Goal: Use online tool/utility: Utilize a website feature to perform a specific function

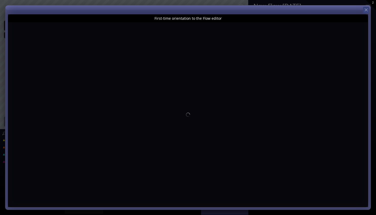
click at [366, 9] on icon at bounding box center [366, 9] width 5 height 5
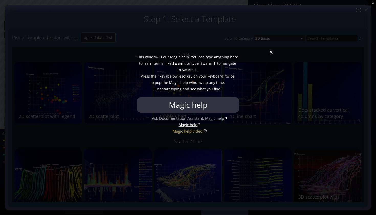
click at [271, 54] on div at bounding box center [188, 107] width 376 height 215
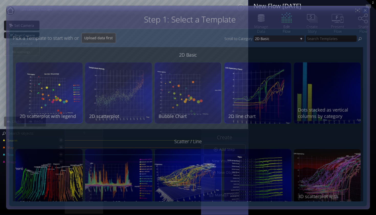
click at [367, 8] on icon at bounding box center [365, 10] width 4 height 4
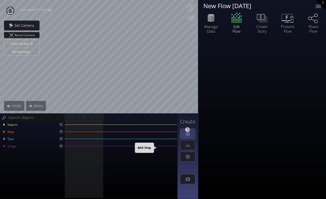
click at [185, 136] on div at bounding box center [187, 134] width 15 height 10
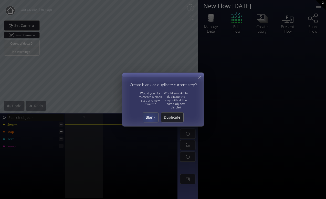
click at [150, 120] on div "Blank" at bounding box center [150, 118] width 15 height 10
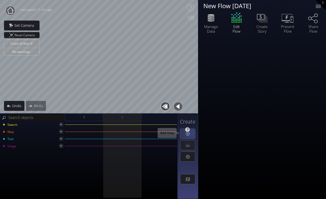
click at [191, 133] on div at bounding box center [187, 134] width 15 height 10
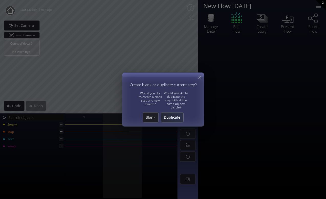
click at [170, 117] on span "Duplicate" at bounding box center [172, 117] width 22 height 5
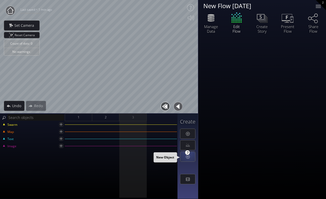
click at [189, 152] on div at bounding box center [187, 152] width 5 height 5
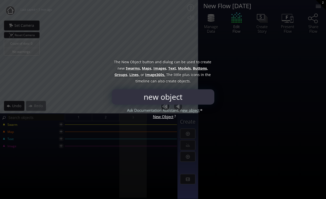
click at [192, 68] on span "Buttons," at bounding box center [199, 68] width 15 height 6
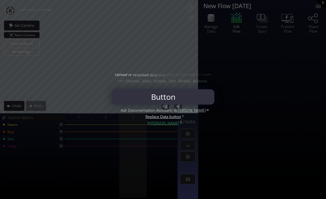
click at [181, 58] on div "The New Object button and dialog can be used to create new Swarms, Maps, Images…" at bounding box center [163, 72] width 102 height 36
click at [181, 58] on div "Upload or reupload data into the same dataset through drag and drop of CSV file…" at bounding box center [163, 72] width 102 height 36
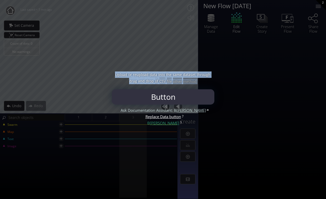
click at [181, 58] on div "Upload or reupload data into the same dataset through drag and drop of CSV file…" at bounding box center [163, 72] width 102 height 36
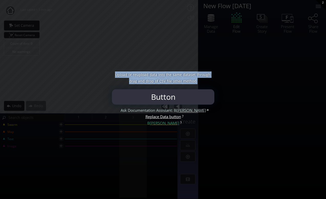
click at [215, 128] on div at bounding box center [163, 99] width 326 height 199
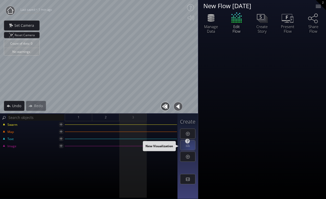
click at [192, 148] on div at bounding box center [187, 146] width 15 height 10
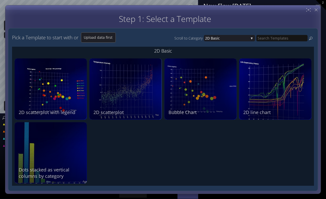
scroll to position [1, 0]
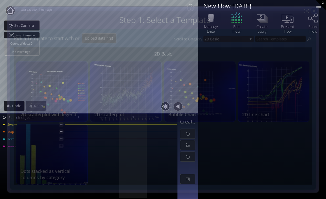
click at [316, 10] on icon at bounding box center [314, 11] width 4 height 4
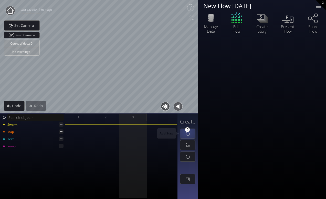
click at [187, 131] on div at bounding box center [187, 129] width 5 height 5
type input "add step"
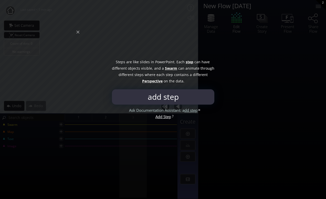
click at [83, 41] on div at bounding box center [163, 99] width 326 height 199
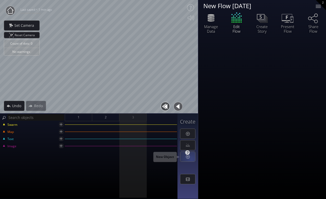
click at [191, 159] on div at bounding box center [187, 157] width 15 height 10
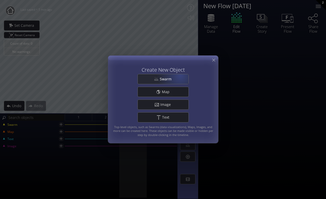
click at [180, 77] on div "Swarm" at bounding box center [163, 79] width 51 height 10
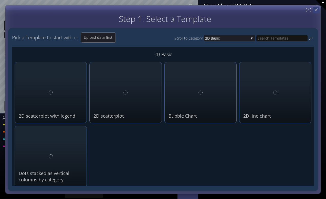
click at [315, 11] on icon at bounding box center [315, 9] width 5 height 5
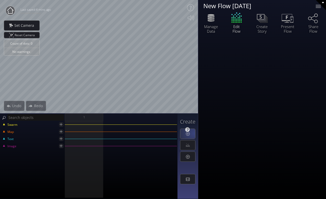
click at [194, 133] on div at bounding box center [187, 134] width 15 height 10
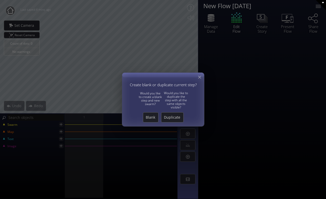
click at [162, 99] on div "Create blank or duplicate current step? Would you like to create a blank step a…" at bounding box center [163, 94] width 77 height 24
click at [200, 75] on icon at bounding box center [199, 77] width 5 height 5
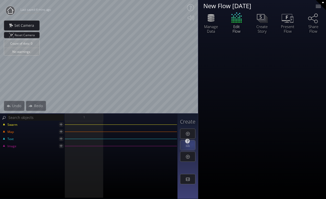
click at [192, 144] on div at bounding box center [187, 146] width 15 height 10
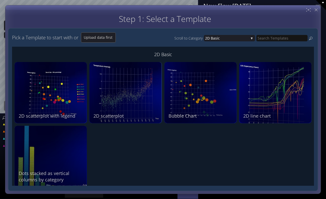
scroll to position [6, 0]
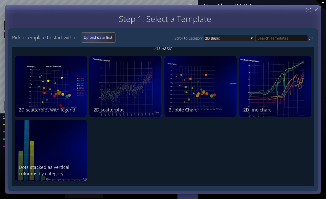
click at [93, 38] on span "Upload data first" at bounding box center [98, 37] width 34 height 5
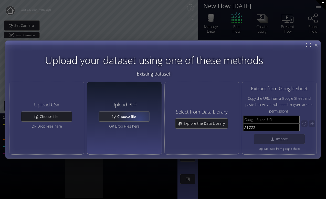
click at [137, 120] on div "Choose file" at bounding box center [124, 117] width 51 height 10
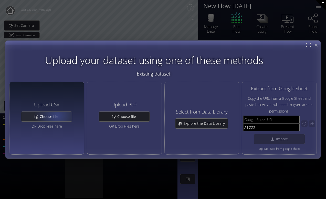
click at [55, 116] on span "Choose file" at bounding box center [50, 116] width 22 height 5
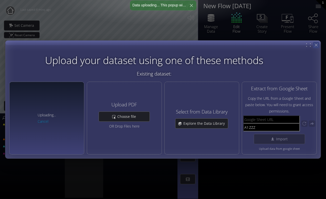
click at [317, 45] on icon at bounding box center [315, 45] width 5 height 5
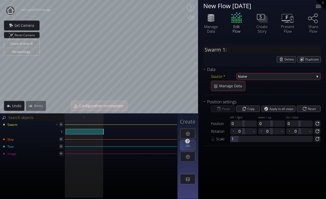
click at [181, 148] on div at bounding box center [187, 146] width 15 height 10
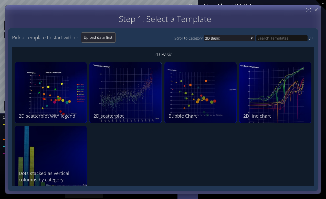
click at [102, 38] on span "Upload data first" at bounding box center [98, 37] width 34 height 5
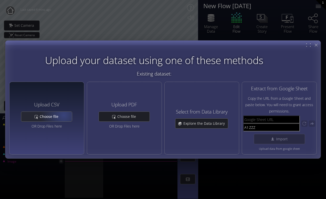
click at [63, 116] on div "Choose file" at bounding box center [46, 117] width 51 height 10
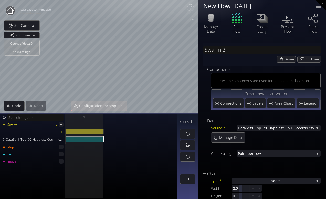
type input "Swarm 2: DataSet1_Top_20_Happiest_Countries_2017_2023_with_coords.csv"
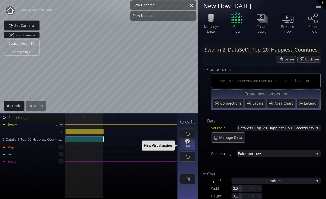
click at [193, 147] on div at bounding box center [187, 146] width 15 height 10
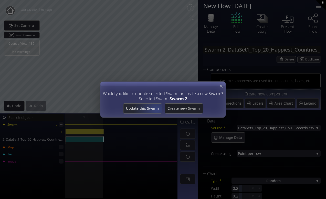
click at [158, 110] on span "Update this Swarm" at bounding box center [142, 108] width 38 height 5
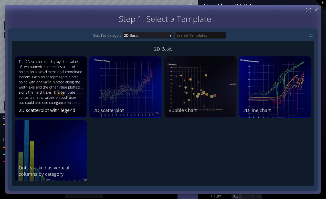
click at [57, 111] on div "2D scatterplot with legend" at bounding box center [51, 110] width 65 height 6
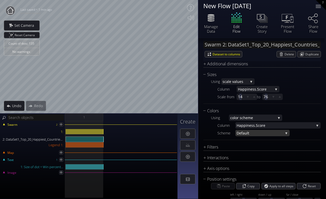
scroll to position [264, 0]
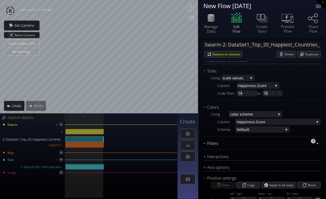
click at [217, 143] on div "Filters" at bounding box center [258, 144] width 111 height 6
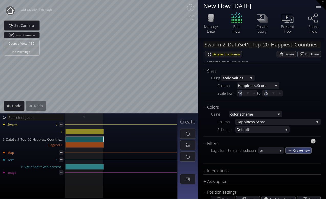
click at [302, 150] on span "Create new" at bounding box center [302, 151] width 18 height 6
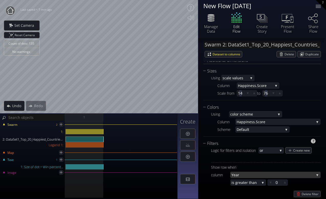
click at [254, 175] on span "Year" at bounding box center [272, 175] width 83 height 6
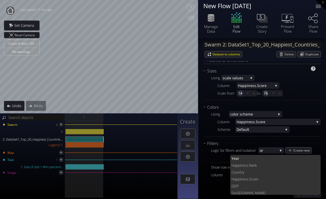
click at [297, 99] on div "Sizes Using sc ale values fixed sc ale values area scale colu mn in data Column…" at bounding box center [261, 84] width 117 height 32
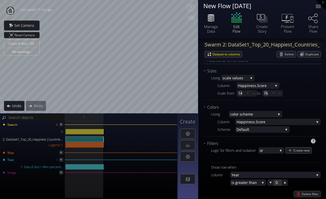
click at [278, 184] on div at bounding box center [277, 183] width 8 height 6
type input "0"
click at [276, 183] on input "0" at bounding box center [285, 183] width 20 height 6
type input "2023"
click at [259, 167] on div "Show row when" at bounding box center [265, 167] width 109 height 6
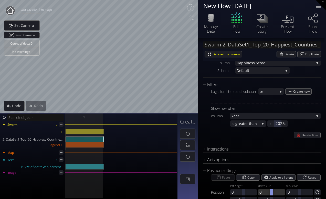
scroll to position [321, 0]
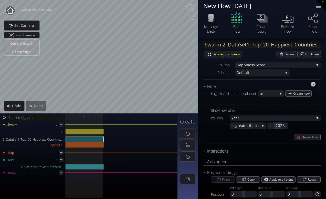
click at [277, 137] on div "Delete filter" at bounding box center [265, 137] width 109 height 6
click at [280, 118] on span "Year" at bounding box center [272, 118] width 83 height 6
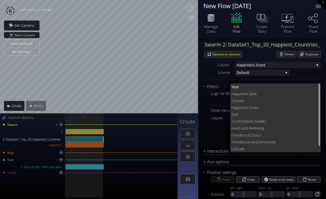
click at [264, 83] on div "Chart Type * S catterplot S catterplot Categoriz ed columns Map from c oordinat…" at bounding box center [261, 10] width 117 height 320
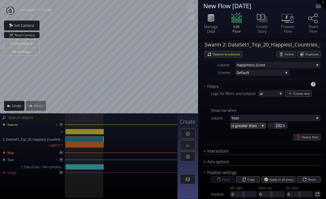
click at [259, 124] on span "eater than" at bounding box center [249, 126] width 21 height 6
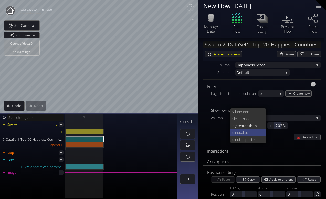
click at [259, 131] on span "s equal to" at bounding box center [247, 132] width 30 height 7
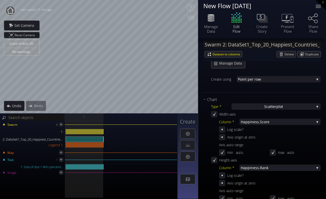
scroll to position [78, 0]
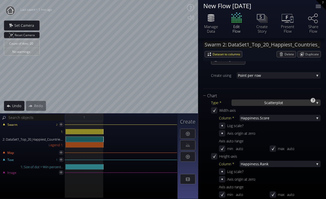
click at [266, 103] on span "catterplot" at bounding box center [274, 103] width 17 height 6
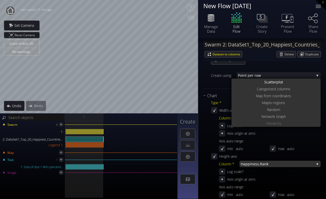
click at [281, 167] on span "iness.Rank" at bounding box center [282, 164] width 64 height 6
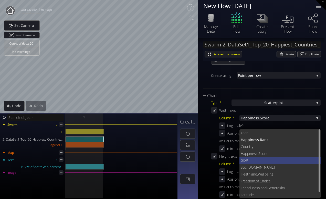
click at [263, 160] on span "GDP" at bounding box center [278, 160] width 76 height 7
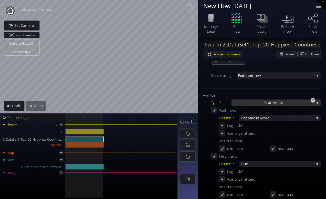
click at [275, 102] on span "catterplot" at bounding box center [274, 103] width 17 height 6
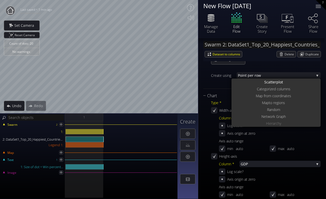
click at [301, 146] on div "auto" at bounding box center [304, 149] width 34 height 6
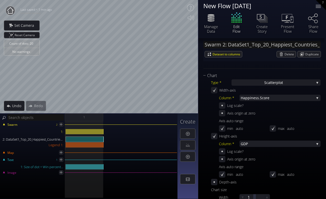
scroll to position [96, 0]
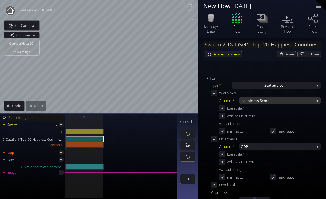
click at [290, 103] on span "ness.Score" at bounding box center [282, 101] width 63 height 6
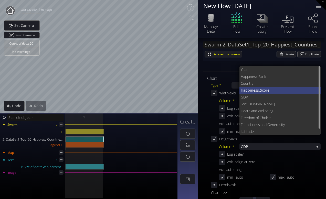
click at [275, 88] on span "ness.Score" at bounding box center [284, 90] width 66 height 7
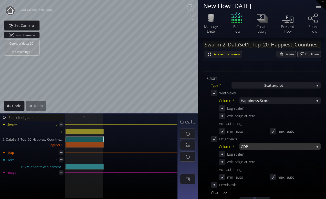
click at [276, 149] on span "GDP" at bounding box center [276, 147] width 73 height 6
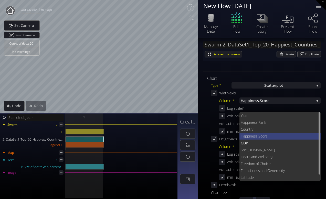
click at [266, 138] on span "ness.Score" at bounding box center [283, 136] width 67 height 7
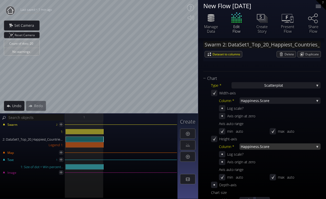
click at [266, 147] on span "ness.Score" at bounding box center [282, 147] width 63 height 6
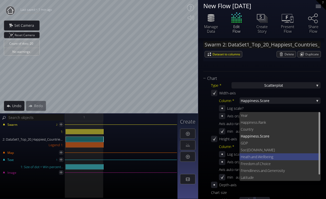
click at [265, 156] on span ".Wellbeing" at bounding box center [287, 157] width 60 height 7
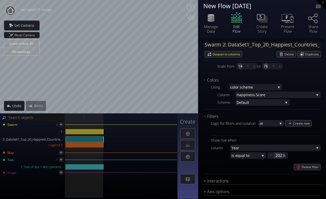
scroll to position [292, 0]
click at [258, 89] on span "lor scheme" at bounding box center [255, 87] width 42 height 6
click at [280, 95] on span "ness.Score" at bounding box center [280, 94] width 67 height 6
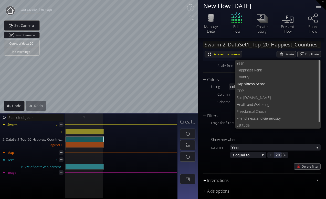
click at [281, 179] on div "Interactions" at bounding box center [258, 181] width 111 height 6
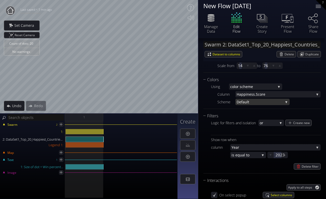
click at [248, 102] on span "ult" at bounding box center [263, 102] width 39 height 6
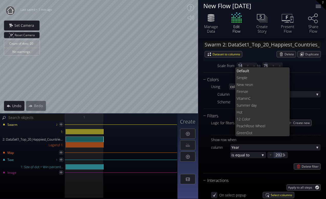
click at [305, 103] on div "Column [PERSON_NAME].Score Year [PERSON_NAME].Rank Coun try [PERSON_NAME].Score…" at bounding box center [268, 98] width 103 height 14
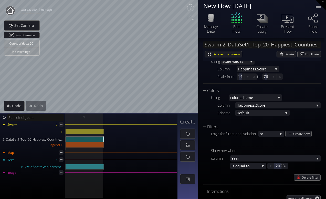
scroll to position [279, 0]
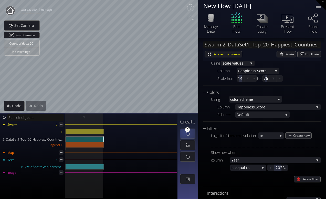
click at [187, 132] on div at bounding box center [187, 129] width 5 height 5
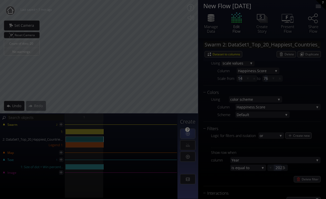
type input "add step"
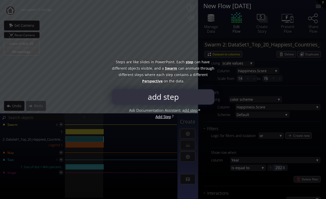
click at [190, 70] on span "animate" at bounding box center [192, 68] width 14 height 6
click at [195, 99] on input "add step" at bounding box center [163, 97] width 100 height 15
click at [172, 101] on input "add step" at bounding box center [163, 97] width 100 height 15
drag, startPoint x: 183, startPoint y: 97, endPoint x: 132, endPoint y: 88, distance: 52.1
click at [132, 90] on div "Steps are like slides in PowerPoint. Each step can have different objects visib…" at bounding box center [163, 97] width 102 height 15
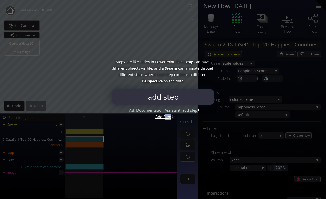
click at [165, 119] on div "Ask Documentation Assistant: a dd step Add Step" at bounding box center [163, 113] width 102 height 13
click at [158, 118] on div "Ask Documentation Assistant: a dd step Add Step" at bounding box center [163, 113] width 102 height 13
click at [191, 112] on span "dd step" at bounding box center [190, 110] width 13 height 5
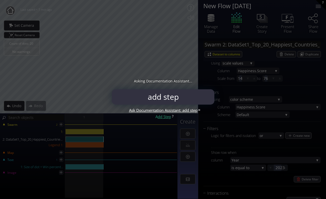
click at [184, 111] on div "Ask Documentation Assistant: add step A dd Step" at bounding box center [163, 113] width 102 height 13
click at [157, 117] on div "A dd Step" at bounding box center [163, 117] width 16 height 6
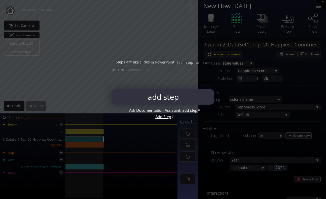
click at [168, 115] on div "Ask Documentation Assistant: a dd step Add Step" at bounding box center [163, 113] width 102 height 13
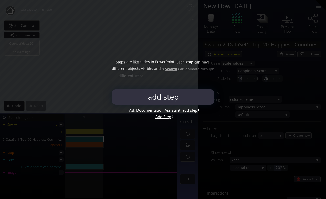
click at [146, 133] on div at bounding box center [163, 99] width 326 height 199
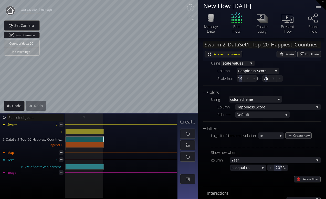
click at [130, 119] on div "1" at bounding box center [121, 118] width 113 height 8
click at [137, 127] on div "Swarm 2 1: 2: DataSet1_Top_20_Happiest_Countries_2017_2023_with_coords.csv Lege…" at bounding box center [89, 138] width 176 height 25
click at [184, 135] on div at bounding box center [187, 134] width 15 height 10
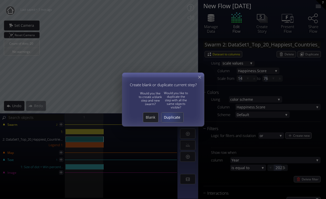
click at [168, 116] on span "Duplicate" at bounding box center [172, 117] width 22 height 5
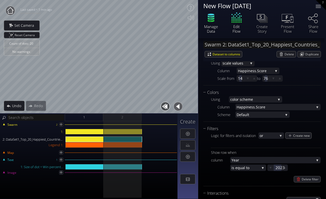
click at [211, 17] on icon at bounding box center [210, 16] width 7 height 2
click at [235, 20] on div "Edit Flow" at bounding box center [237, 23] width 26 height 22
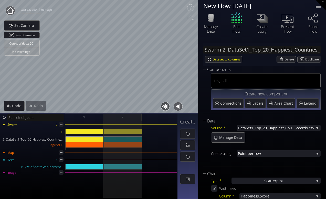
scroll to position [0, 0]
click at [192, 144] on div at bounding box center [187, 146] width 15 height 10
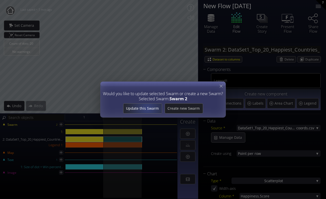
click at [148, 108] on span "Update this Swarm" at bounding box center [142, 108] width 38 height 5
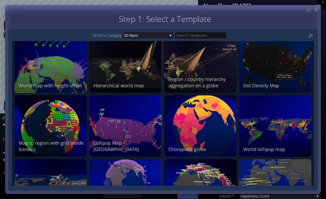
scroll to position [547, 0]
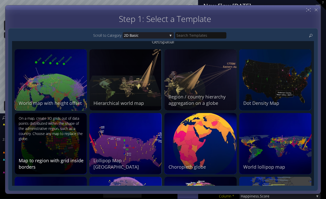
click at [68, 135] on div "On a map, create 3D grids out of data points distributed within the shape of th…" at bounding box center [51, 129] width 65 height 26
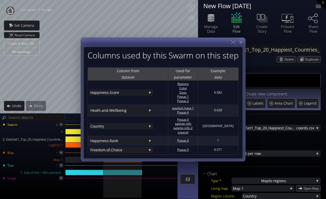
scroll to position [0, 0]
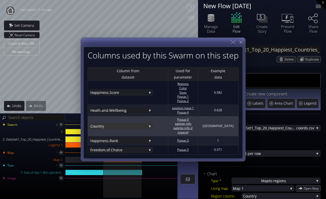
click at [129, 127] on span "try" at bounding box center [122, 126] width 47 height 6
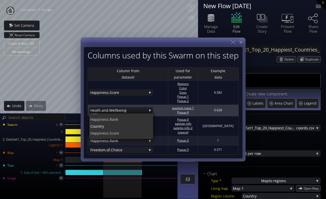
click at [168, 106] on td "Heath.and .Wellbeing Year [PERSON_NAME].Rank Coun try [PERSON_NAME].Score GDP S…" at bounding box center [127, 111] width 80 height 12
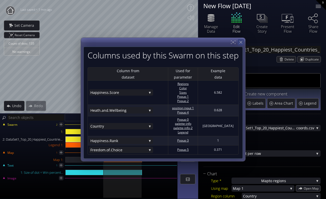
click at [243, 44] on div at bounding box center [240, 42] width 6 height 6
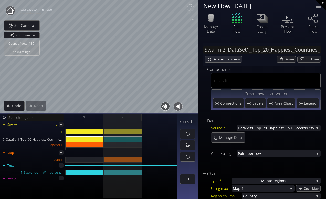
click at [142, 141] on div "Count of dots: 135 No warnings Close Calibrate to floor or table Close Tap anyw…" at bounding box center [163, 99] width 326 height 199
click at [203, 0] on html "Loading may take a while. Please wait Give us a bit more time. Maybe this Flow …" at bounding box center [163, 99] width 326 height 199
click at [205, 22] on div "Count of dots: 135 No warnings Close Calibrate to floor or table Close Tap anyw…" at bounding box center [163, 99] width 326 height 199
click at [199, 74] on div "Count of dots: 135 No warnings Close Calibrate to floor or table Close Tap anyw…" at bounding box center [163, 99] width 326 height 199
